Goal: Information Seeking & Learning: Learn about a topic

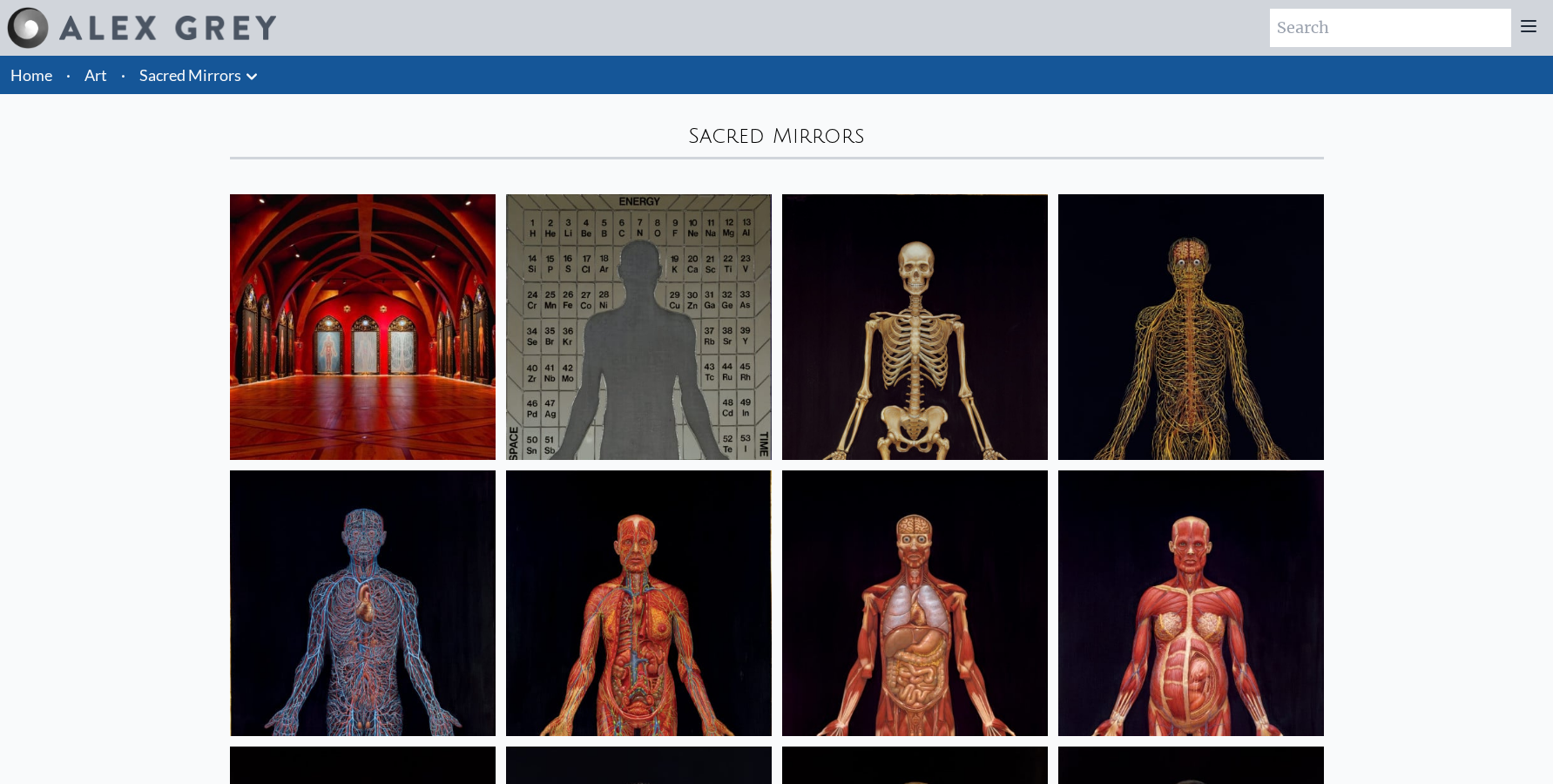
click at [251, 75] on icon at bounding box center [251, 77] width 21 height 21
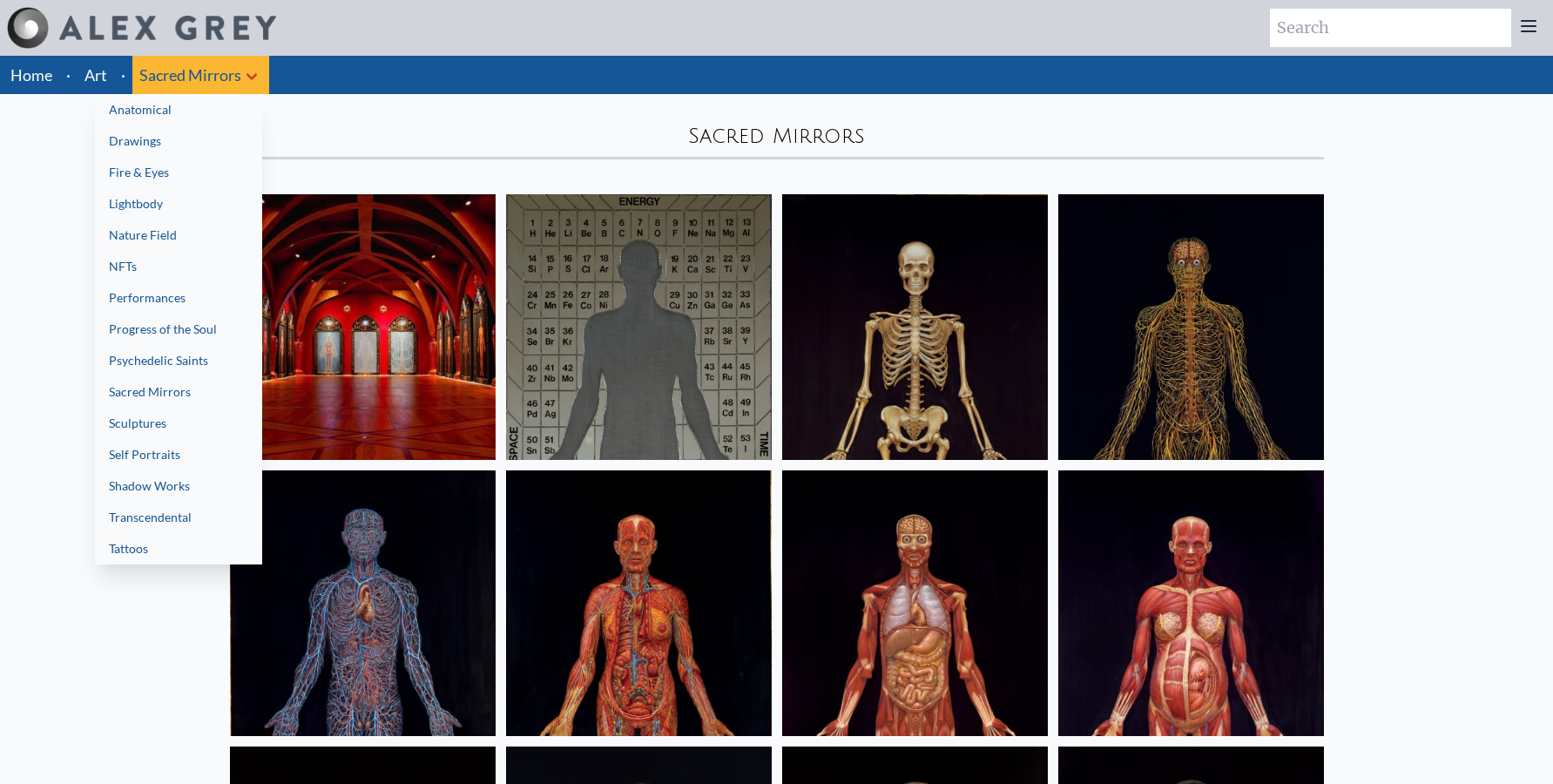
click at [174, 319] on link "Progress of the Soul" at bounding box center [179, 329] width 167 height 31
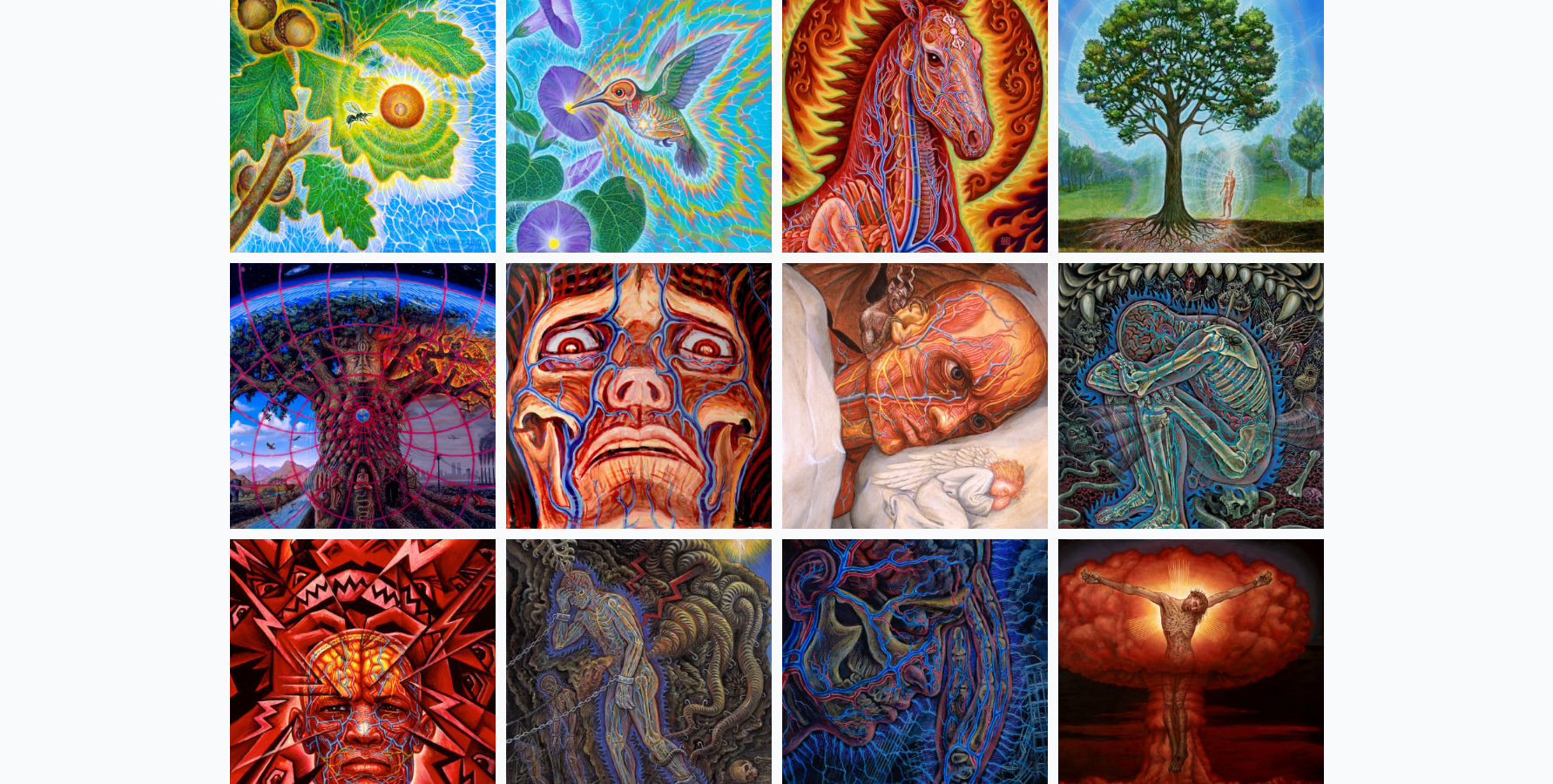
scroll to position [3554, 0]
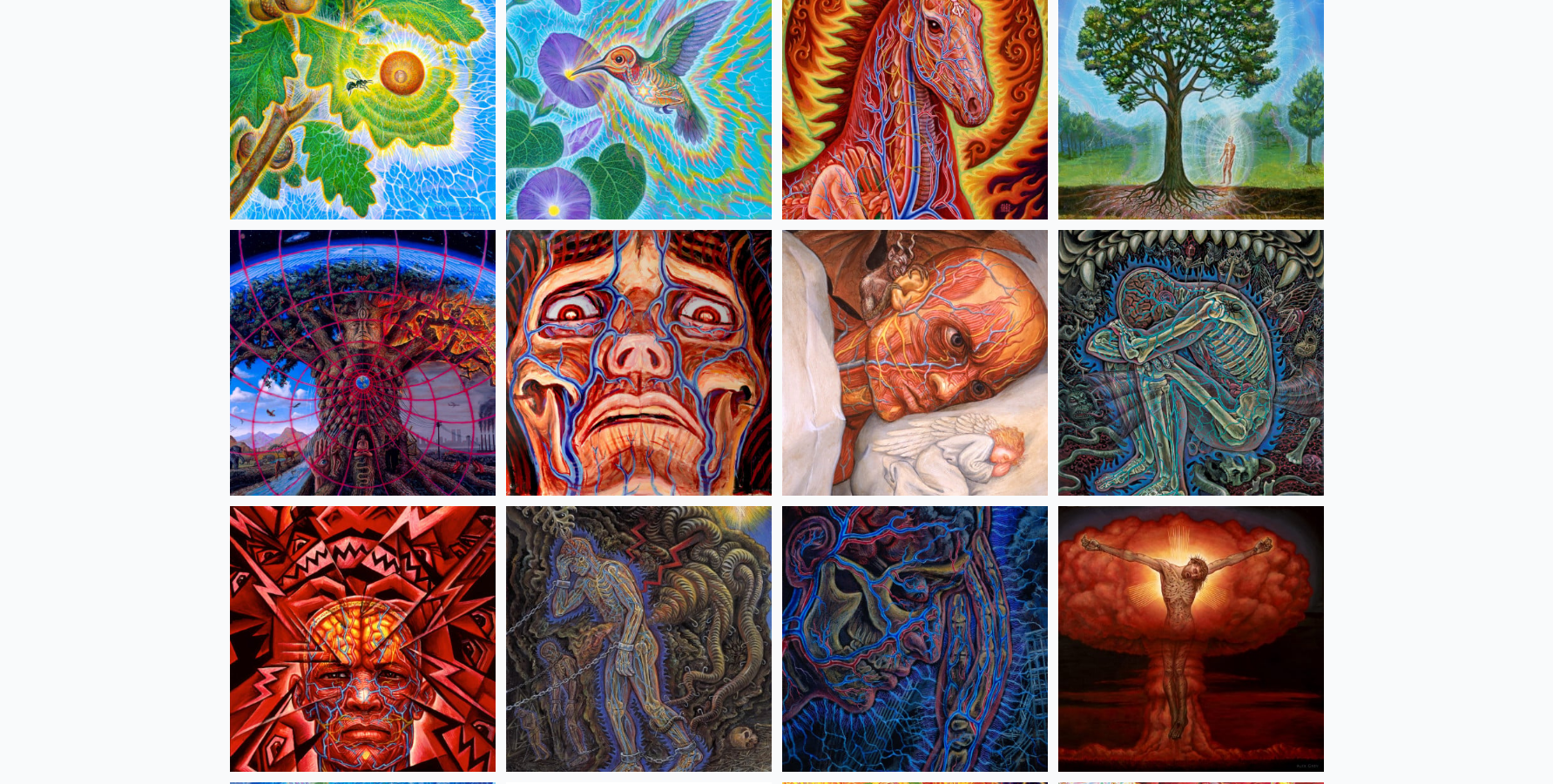
click at [952, 308] on img at bounding box center [914, 362] width 265 height 265
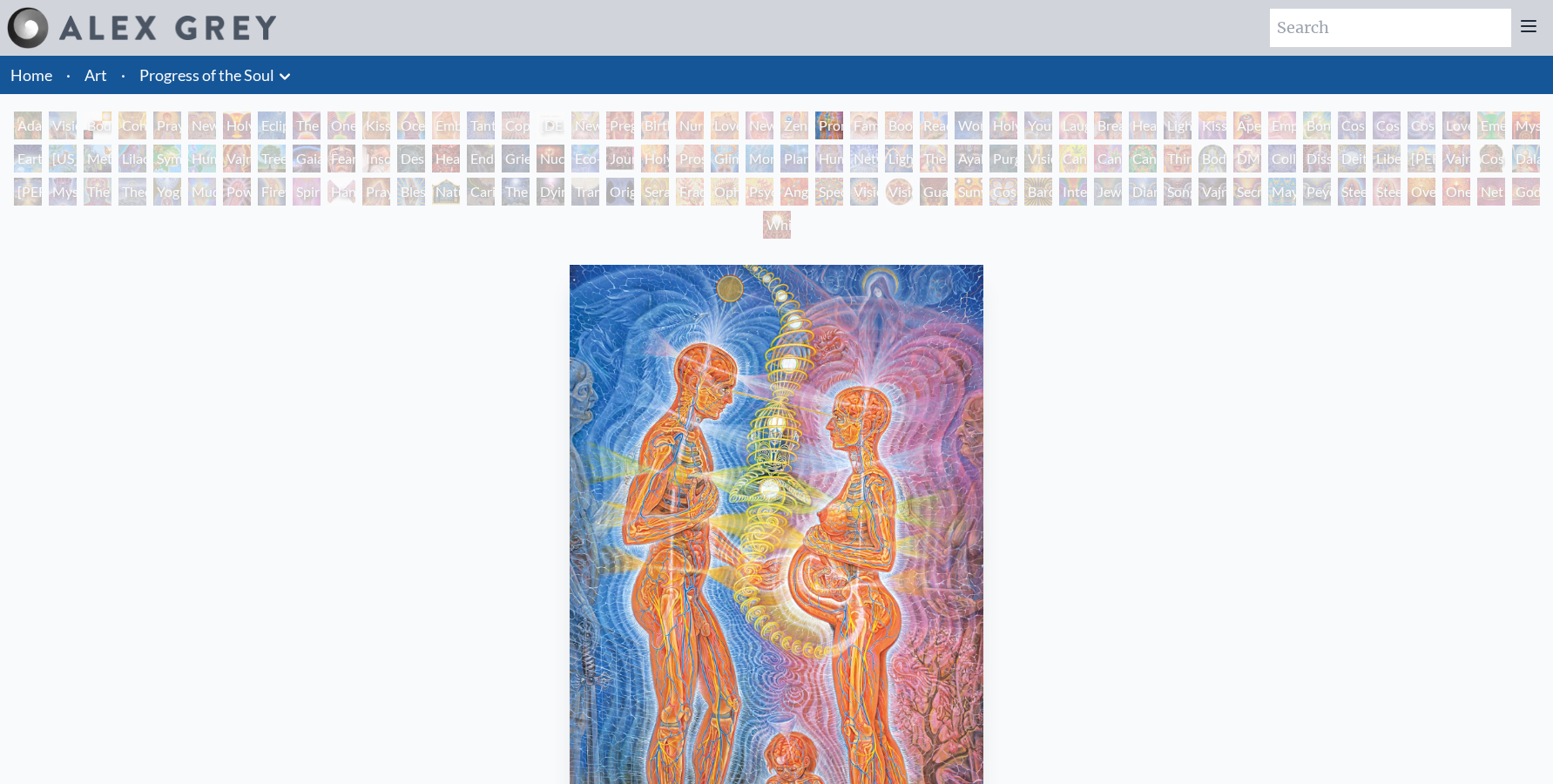
scroll to position [89, 0]
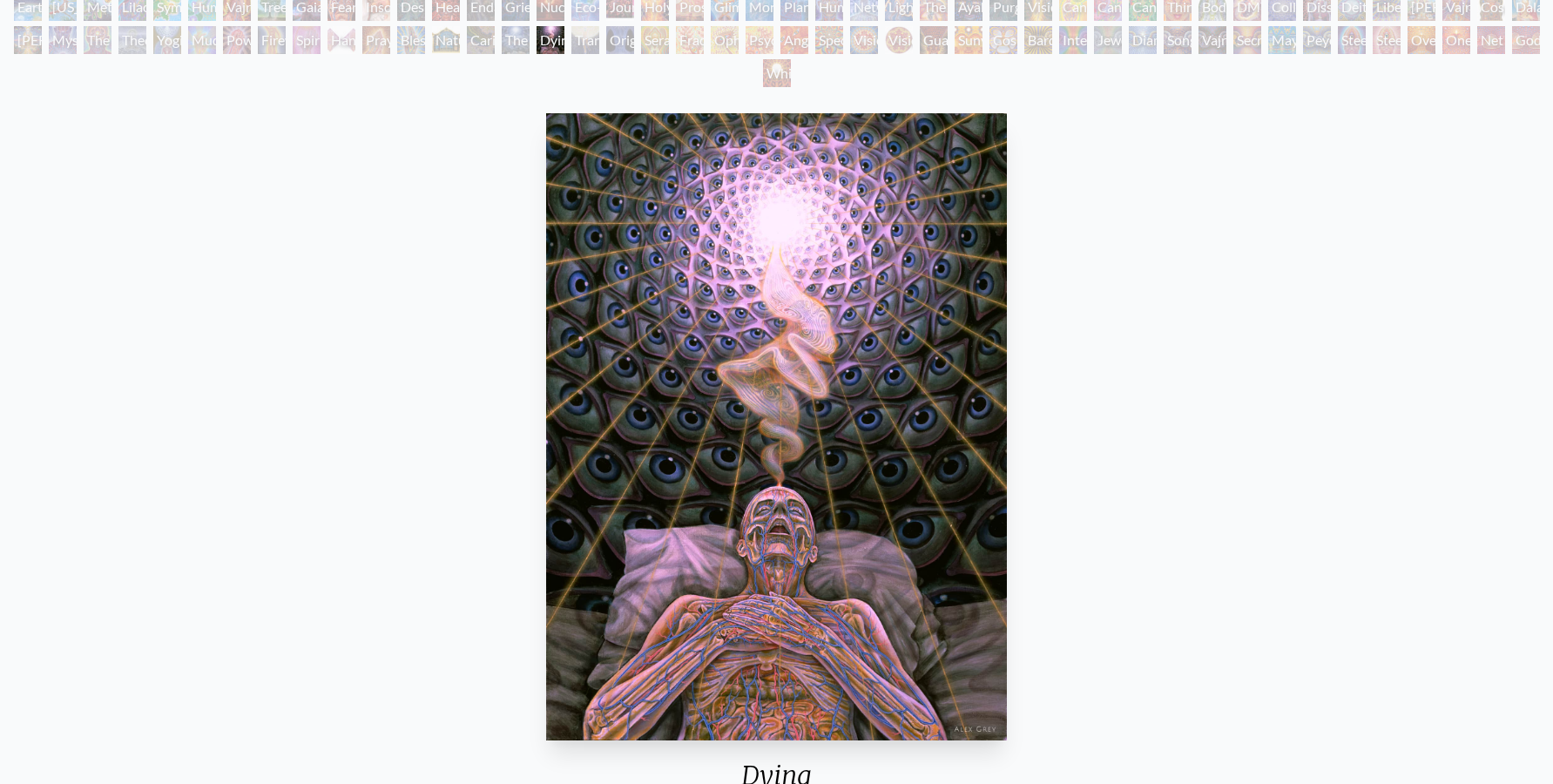
scroll to position [178, 0]
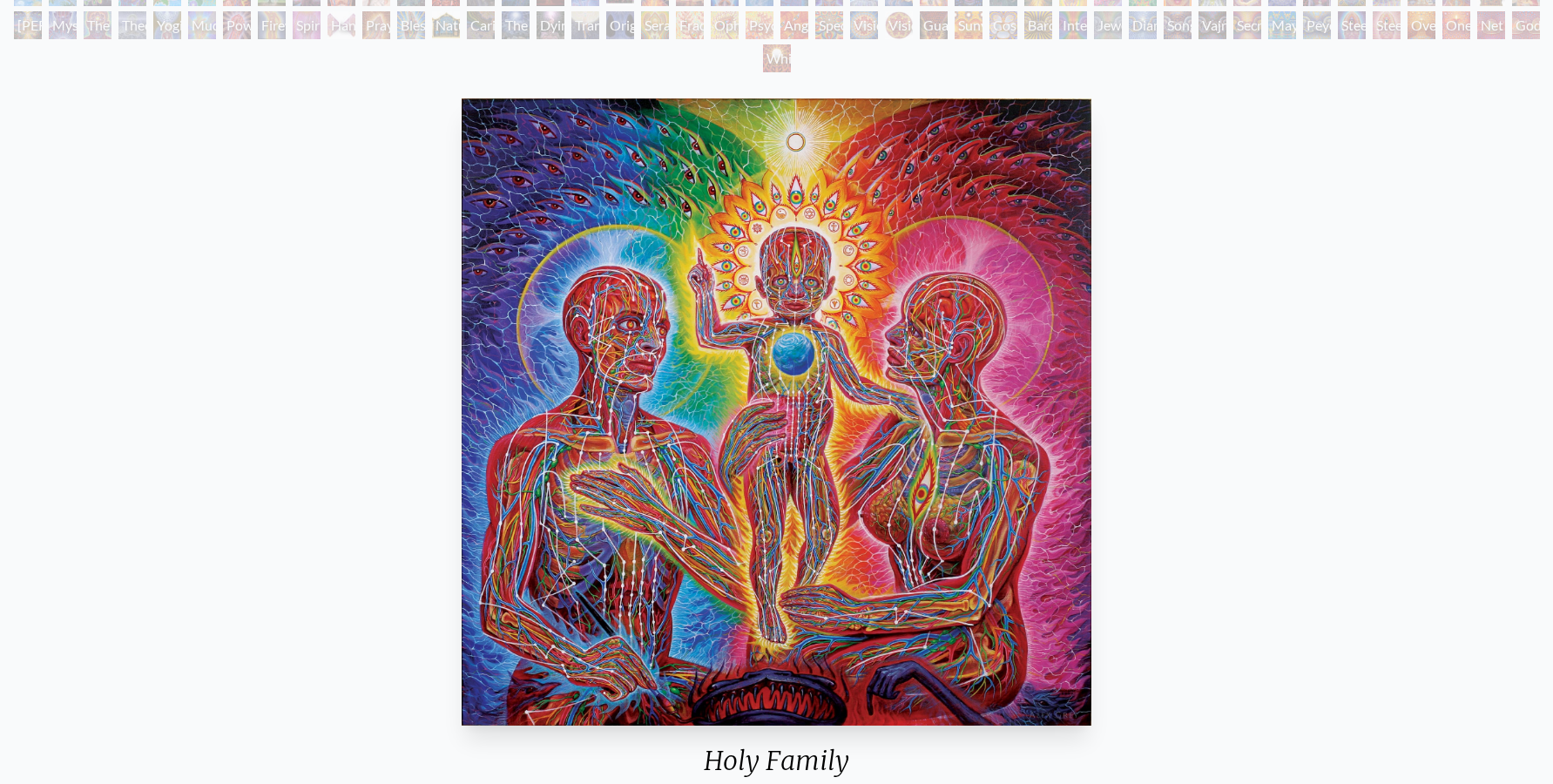
scroll to position [178, 0]
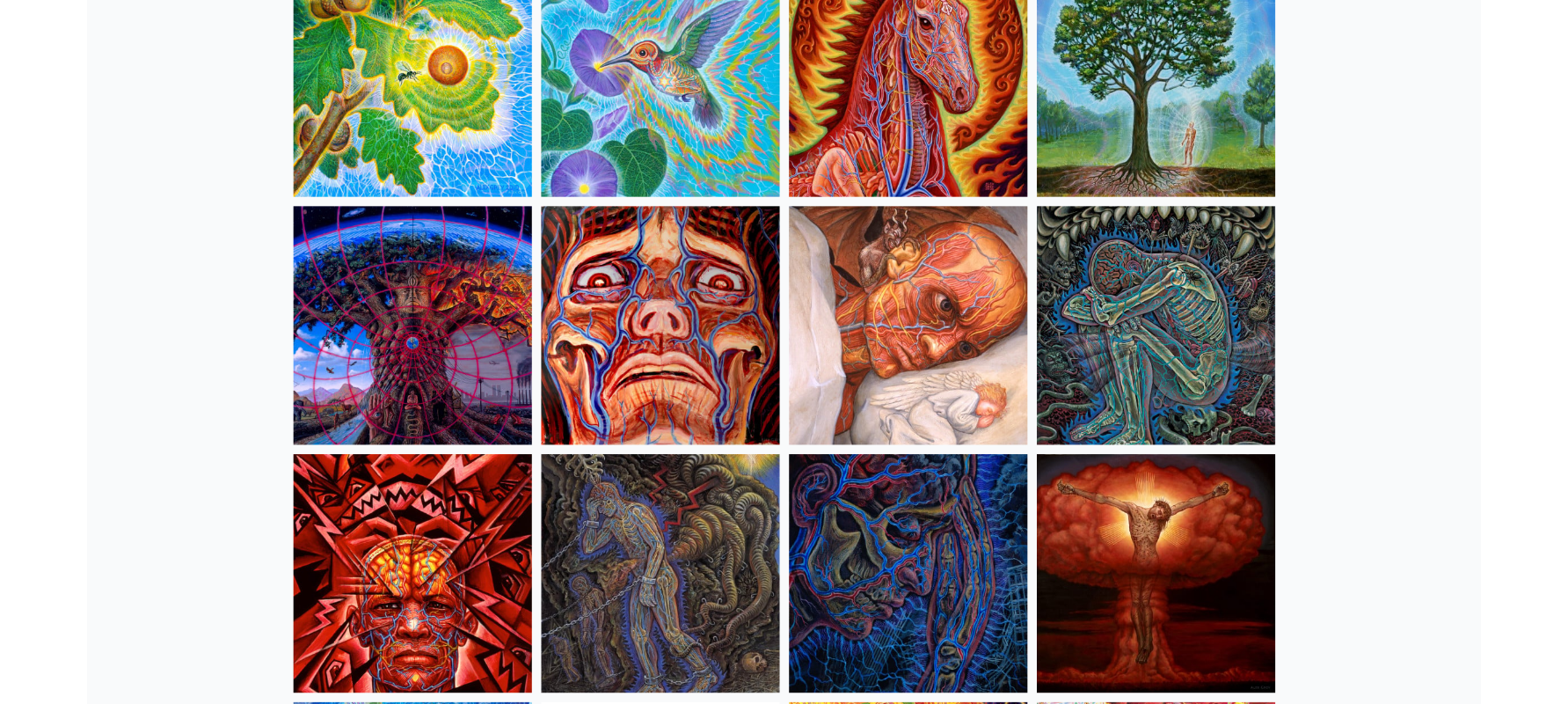
scroll to position [3589, 0]
